Goal: Register for event/course

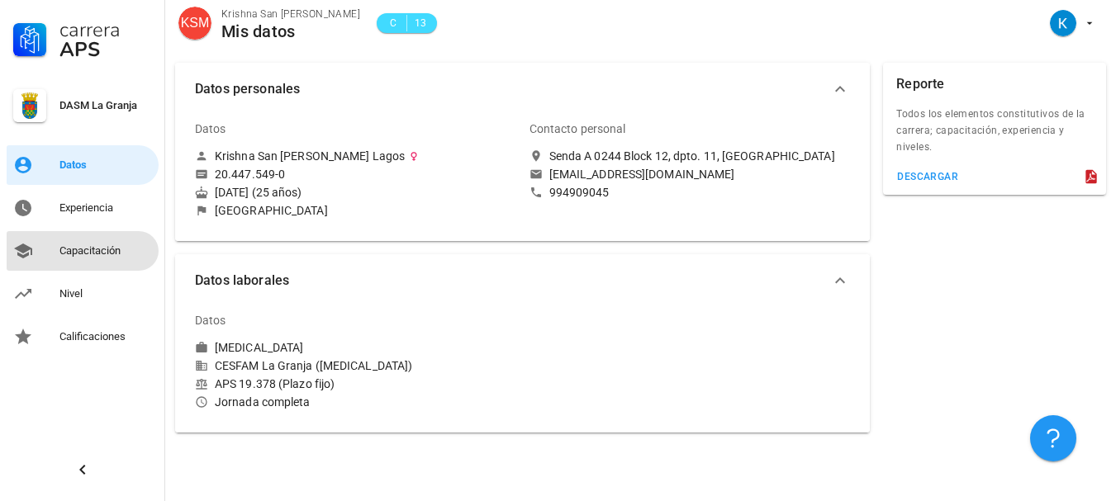
click at [115, 259] on div "Capacitación" at bounding box center [105, 251] width 93 height 26
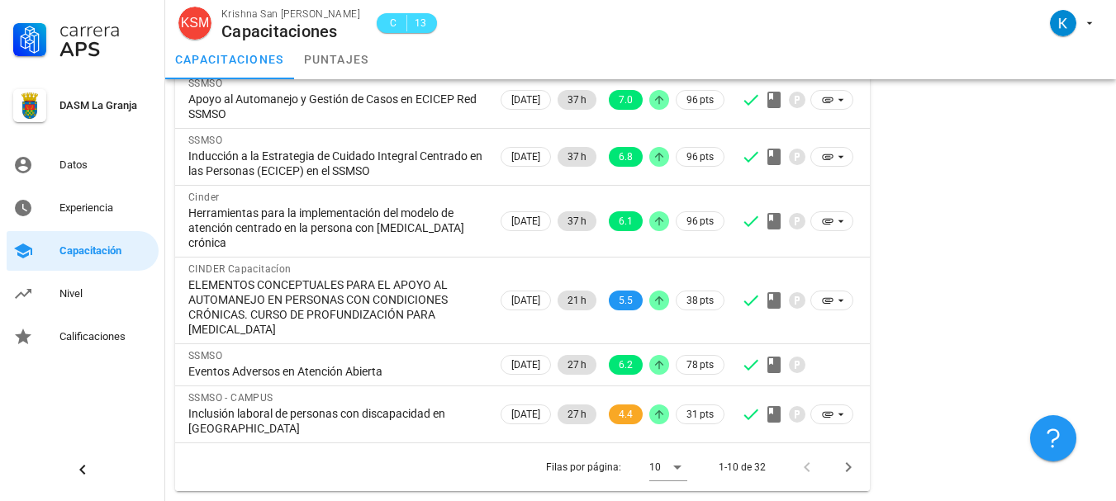
scroll to position [379, 0]
click at [853, 468] on icon "Página siguiente" at bounding box center [848, 468] width 20 height 20
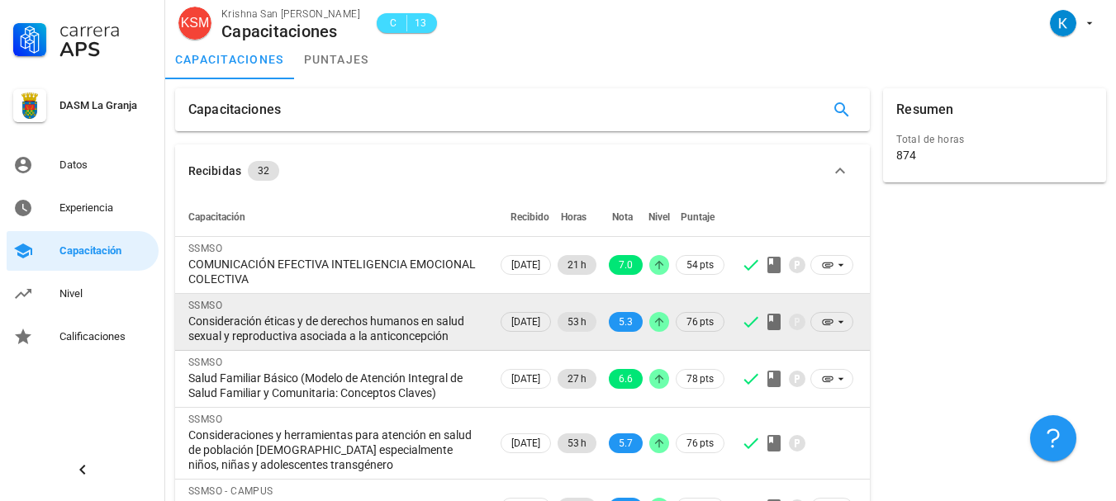
scroll to position [320, 0]
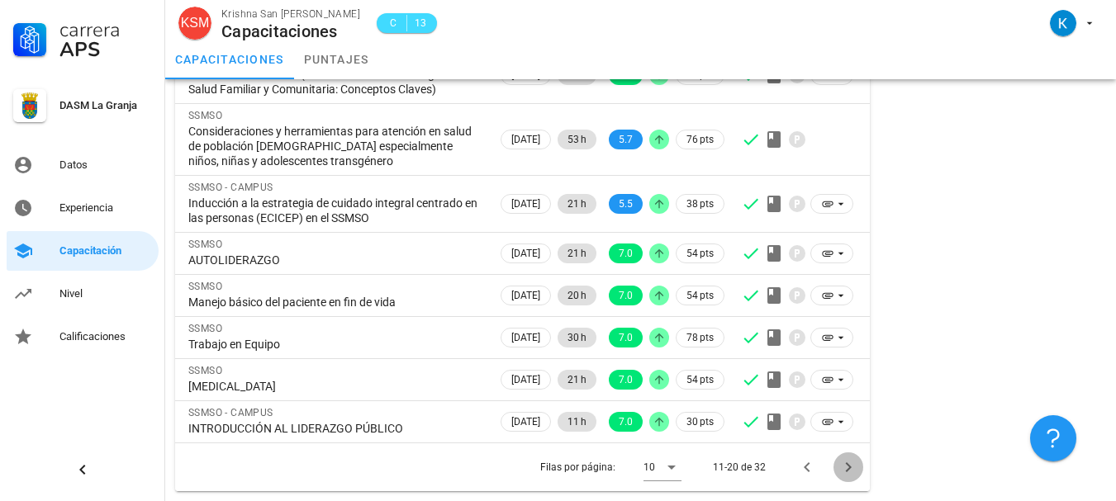
click at [852, 468] on icon "Página siguiente" at bounding box center [848, 468] width 20 height 20
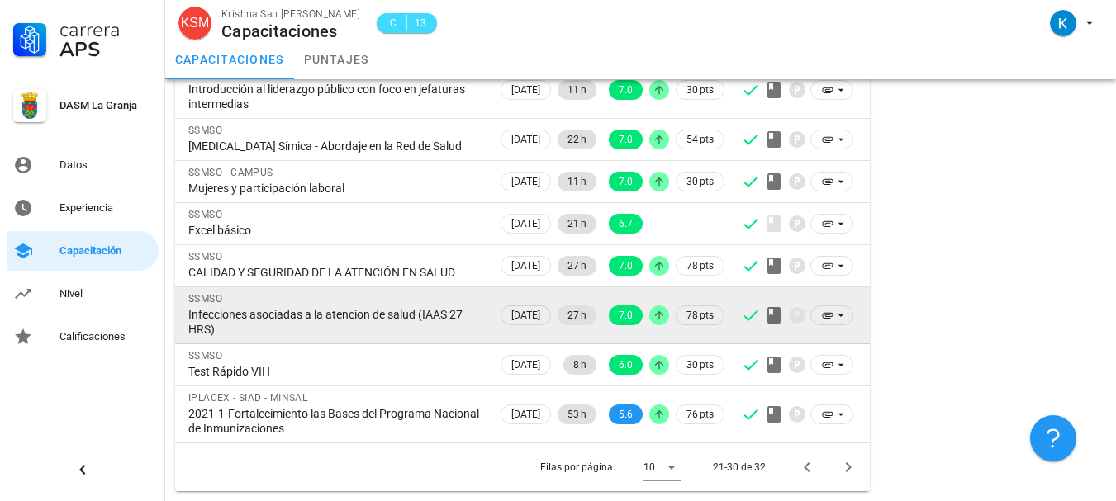
scroll to position [275, 0]
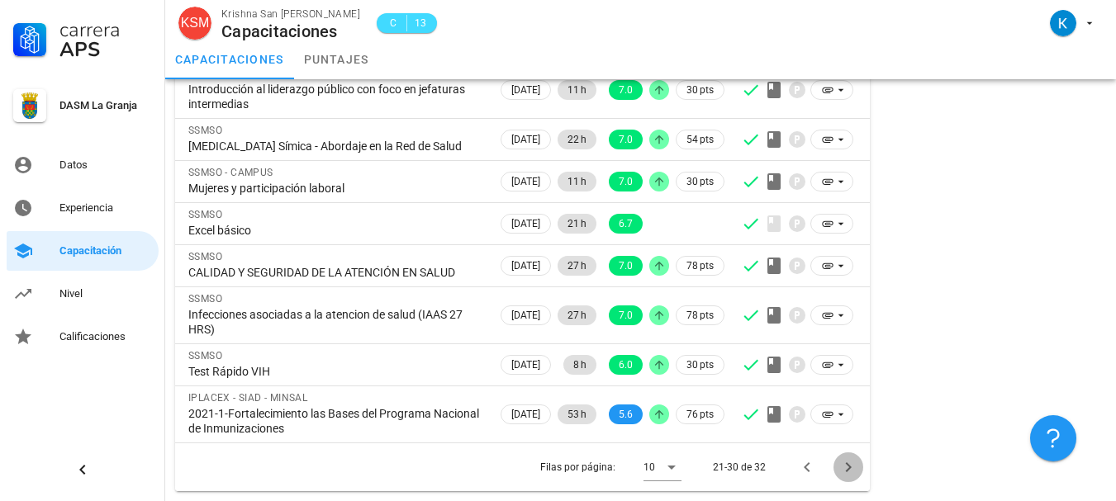
click at [845, 469] on icon "Página siguiente" at bounding box center [848, 468] width 20 height 20
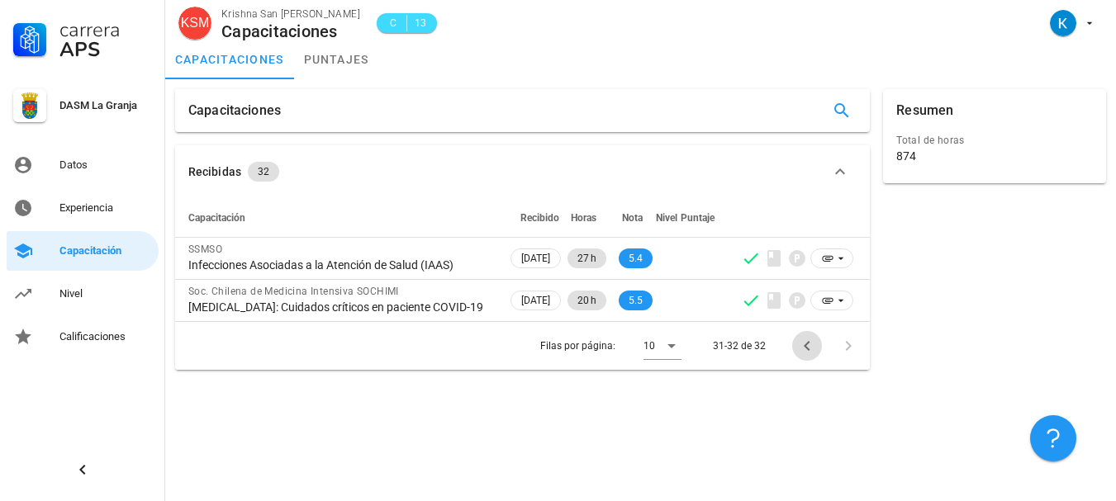
click at [800, 345] on icon "Página anterior" at bounding box center [807, 346] width 20 height 20
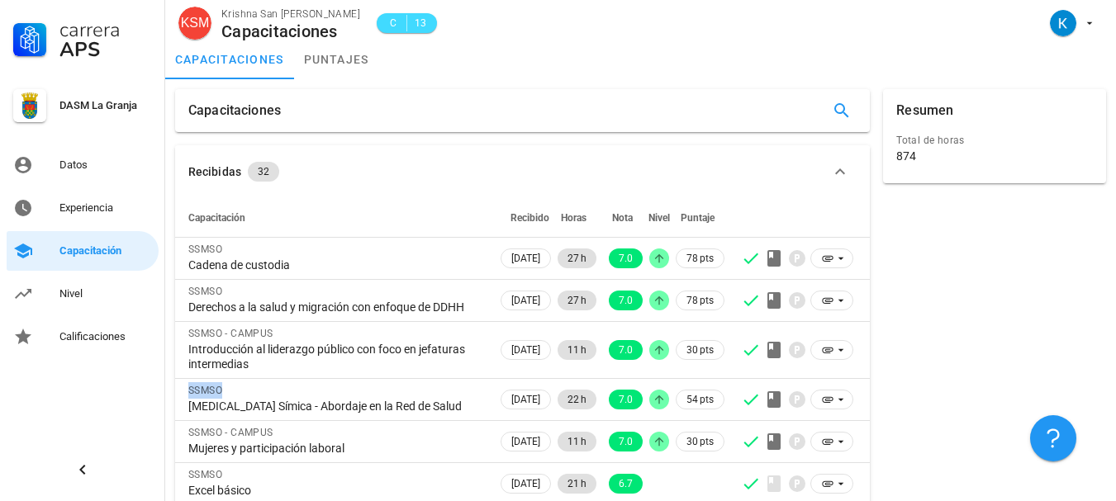
click at [801, 345] on td at bounding box center [799, 350] width 142 height 57
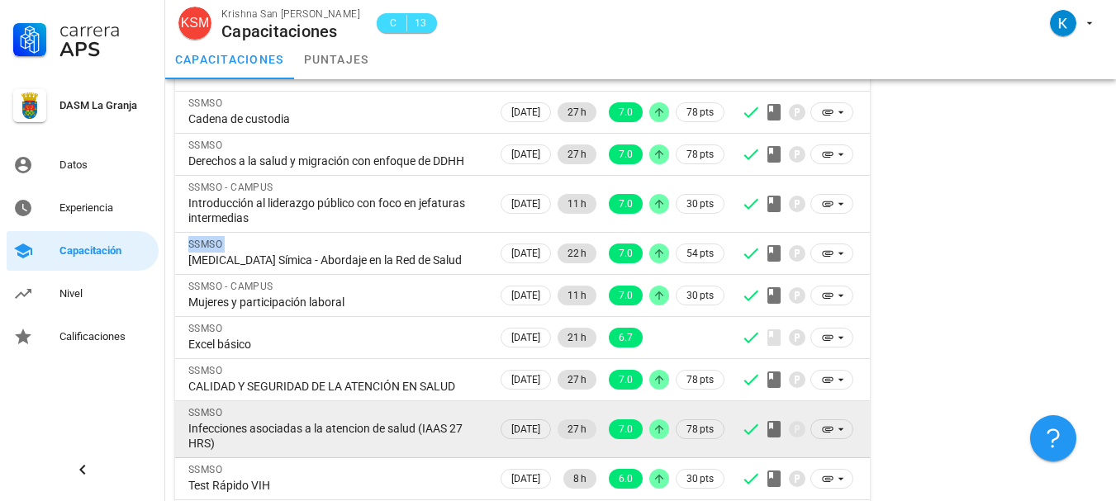
scroll to position [275, 0]
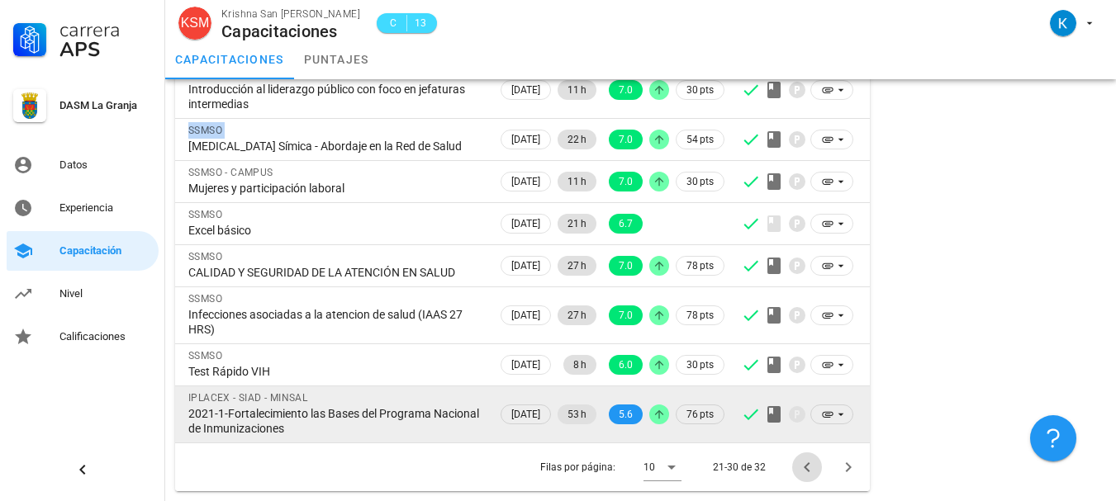
click at [801, 462] on icon "Página anterior" at bounding box center [807, 468] width 20 height 20
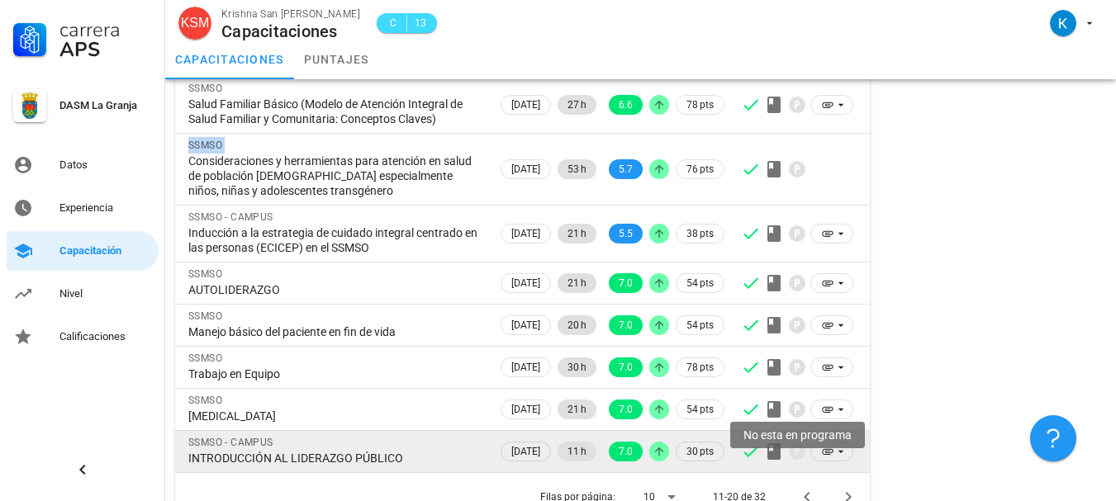
click at [801, 460] on icon at bounding box center [797, 452] width 17 height 17
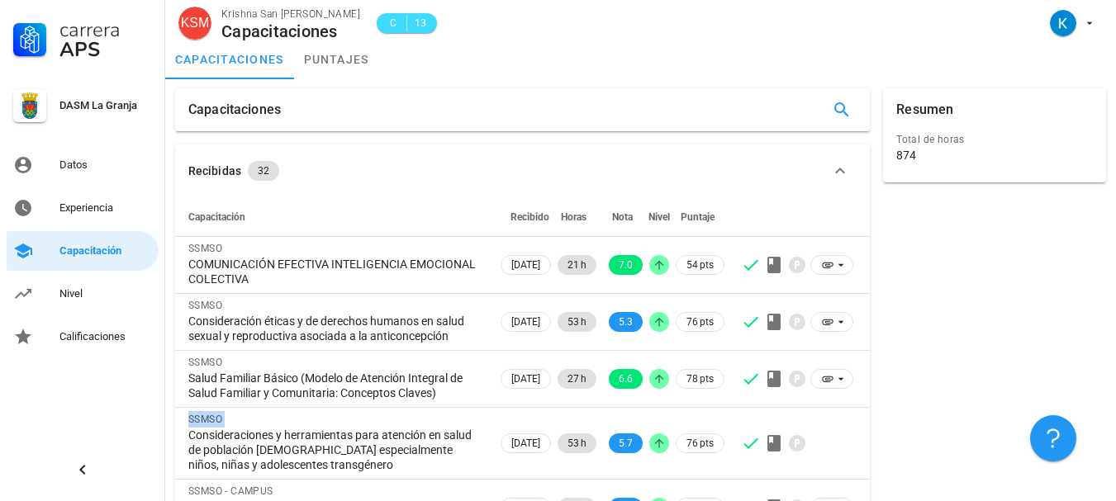
scroll to position [0, 0]
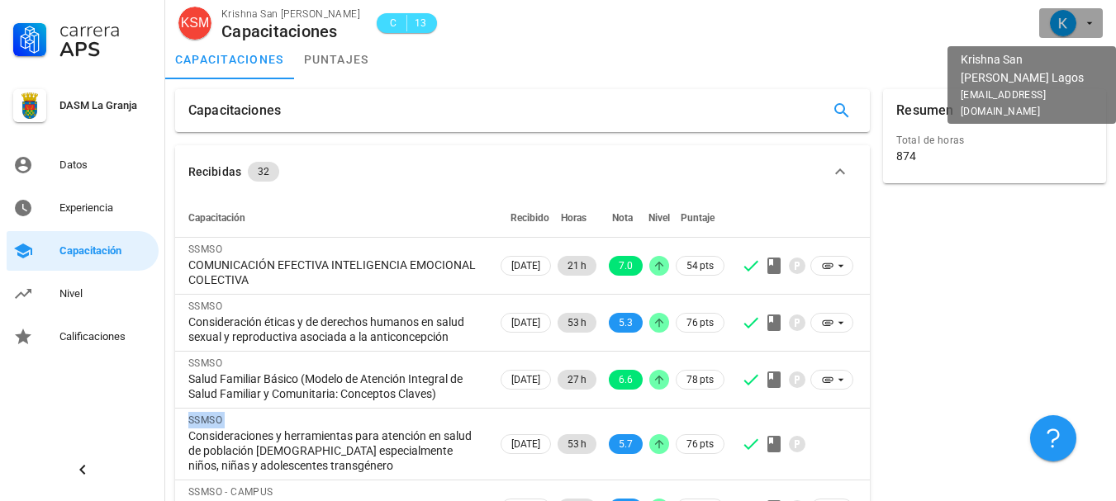
click at [1083, 15] on span "button" at bounding box center [1071, 23] width 50 height 26
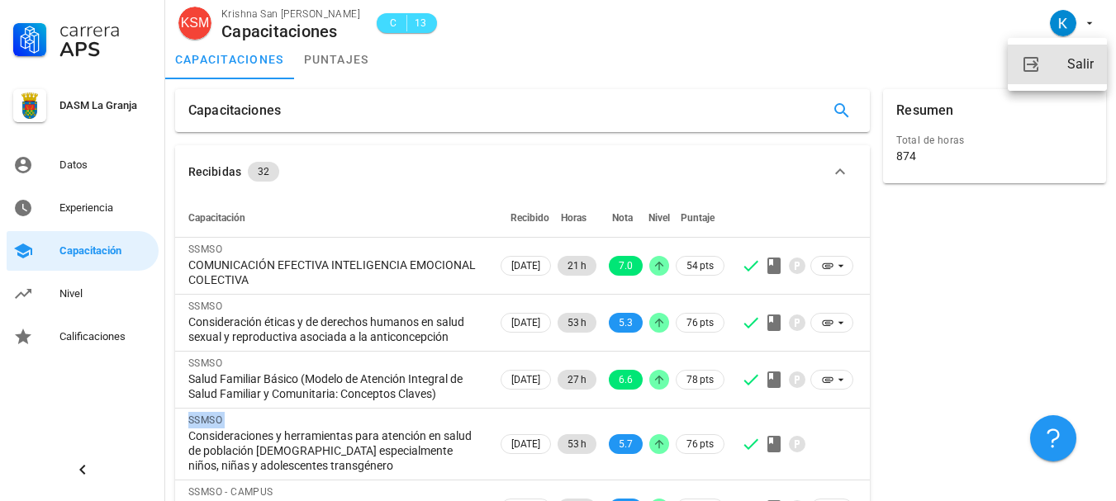
click at [1071, 63] on div "Salir" at bounding box center [1080, 64] width 26 height 33
